Goal: Task Accomplishment & Management: Manage account settings

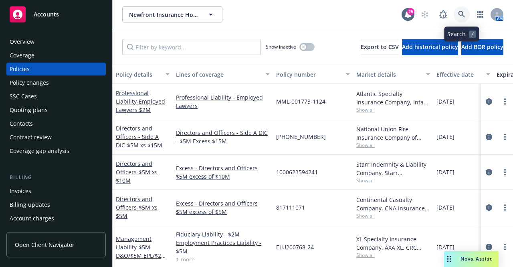
click at [461, 13] on icon at bounding box center [461, 14] width 7 height 7
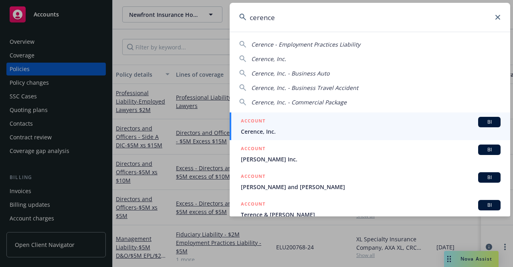
type input "cerence"
click at [257, 131] on span "Cerence, Inc." at bounding box center [371, 131] width 260 height 8
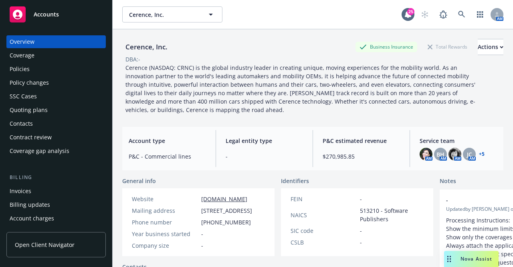
click at [26, 68] on div "Policies" at bounding box center [20, 69] width 20 height 13
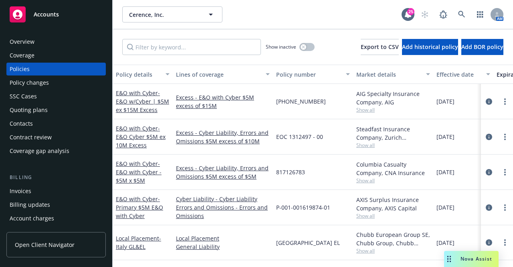
click at [34, 44] on div "Overview" at bounding box center [56, 41] width 93 height 13
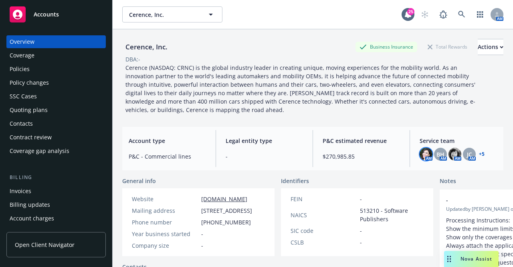
click at [423, 156] on img at bounding box center [426, 154] width 13 height 13
click at [438, 155] on span "BH" at bounding box center [441, 154] width 8 height 8
click at [450, 154] on img at bounding box center [455, 154] width 13 height 13
click at [467, 152] on span "JC" at bounding box center [469, 154] width 5 height 8
click at [479, 154] on link "+ 5" at bounding box center [482, 154] width 6 height 5
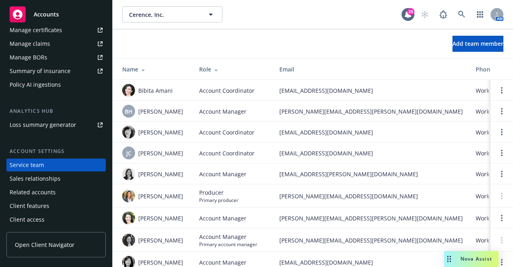
scroll to position [21, 0]
